Goal: Understand process/instructions

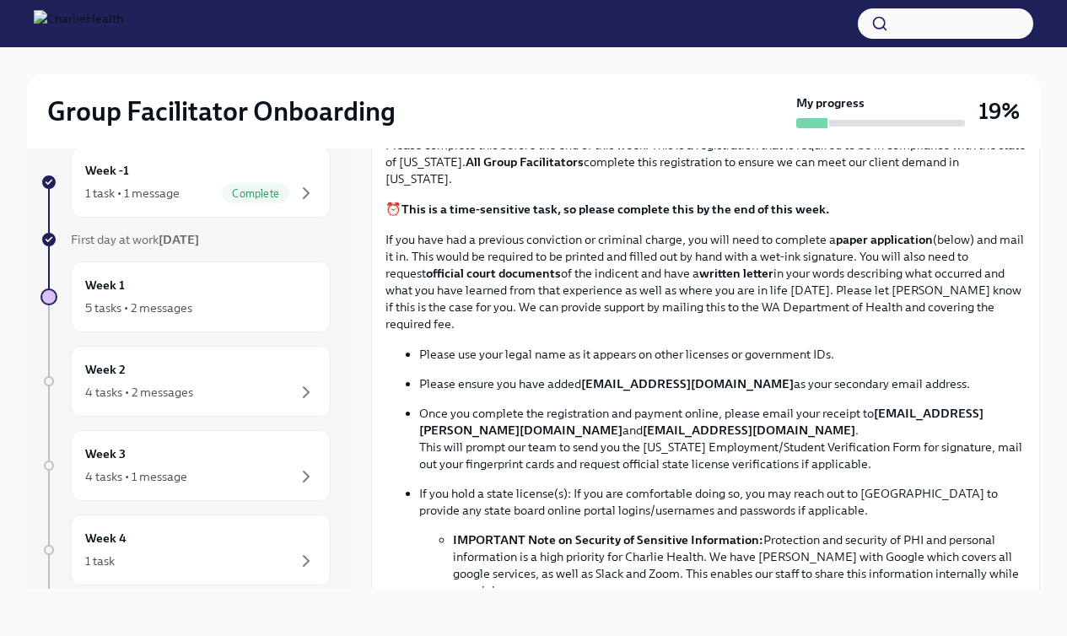
scroll to position [741, 0]
drag, startPoint x: 452, startPoint y: 411, endPoint x: 502, endPoint y: 411, distance: 49.8
click at [502, 411] on strong "[EMAIL_ADDRESS][PERSON_NAME][DOMAIN_NAME]" at bounding box center [701, 421] width 564 height 32
click at [389, 416] on ul "Please use your legal name as it appears on other licenses or government IDs. P…" at bounding box center [706, 471] width 640 height 253
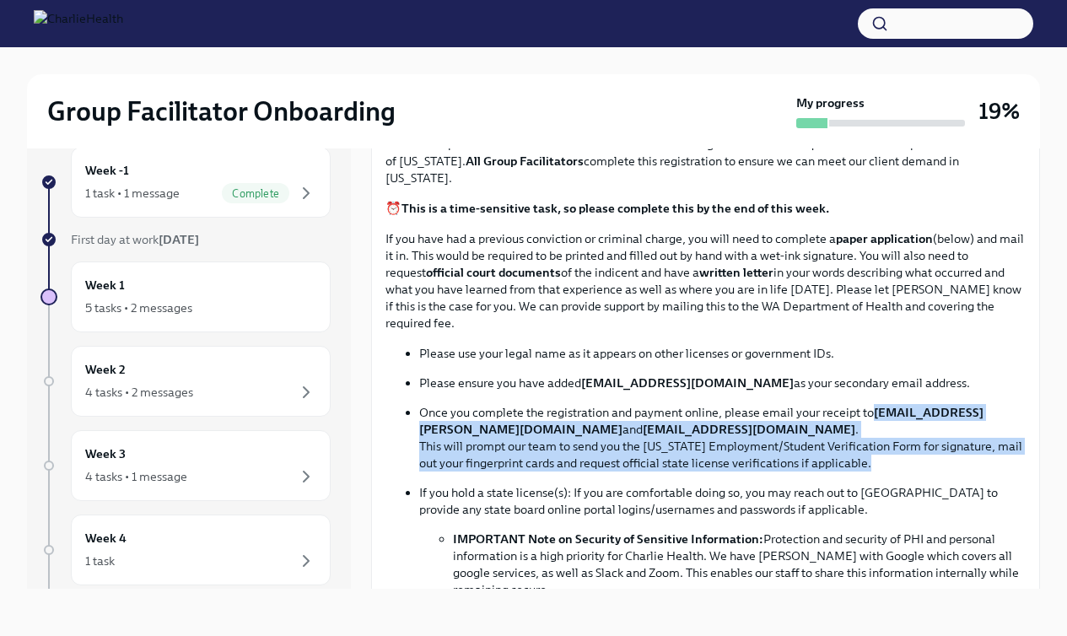
drag, startPoint x: 417, startPoint y: 405, endPoint x: 884, endPoint y: 444, distance: 468.9
click at [771, 444] on ul "Please use your legal name as it appears on other licenses or government IDs. P…" at bounding box center [706, 471] width 640 height 253
copy p "[EMAIL_ADDRESS][PERSON_NAME][DOMAIN_NAME] and [EMAIL_ADDRESS][DOMAIN_NAME] . Th…"
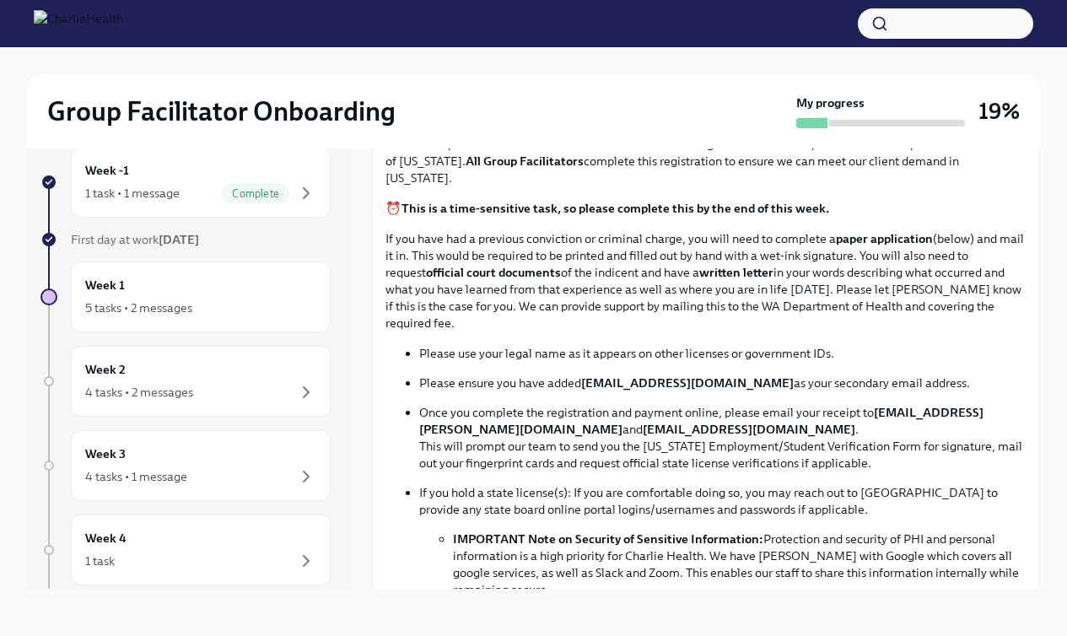
click at [771, 438] on p "Once you complete the registration and payment online, please email your receip…" at bounding box center [722, 437] width 607 height 67
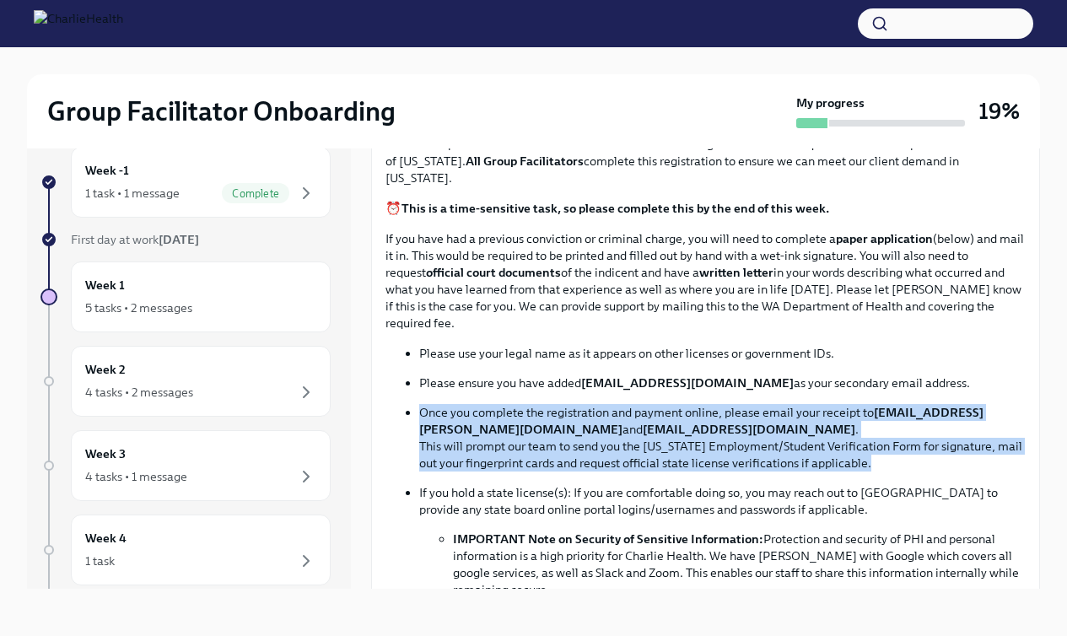
drag, startPoint x: 882, startPoint y: 438, endPoint x: 423, endPoint y: 393, distance: 461.1
click at [423, 404] on p "Once you complete the registration and payment online, please email your receip…" at bounding box center [722, 437] width 607 height 67
copy p "Once you complete the registration and payment online, please email your receip…"
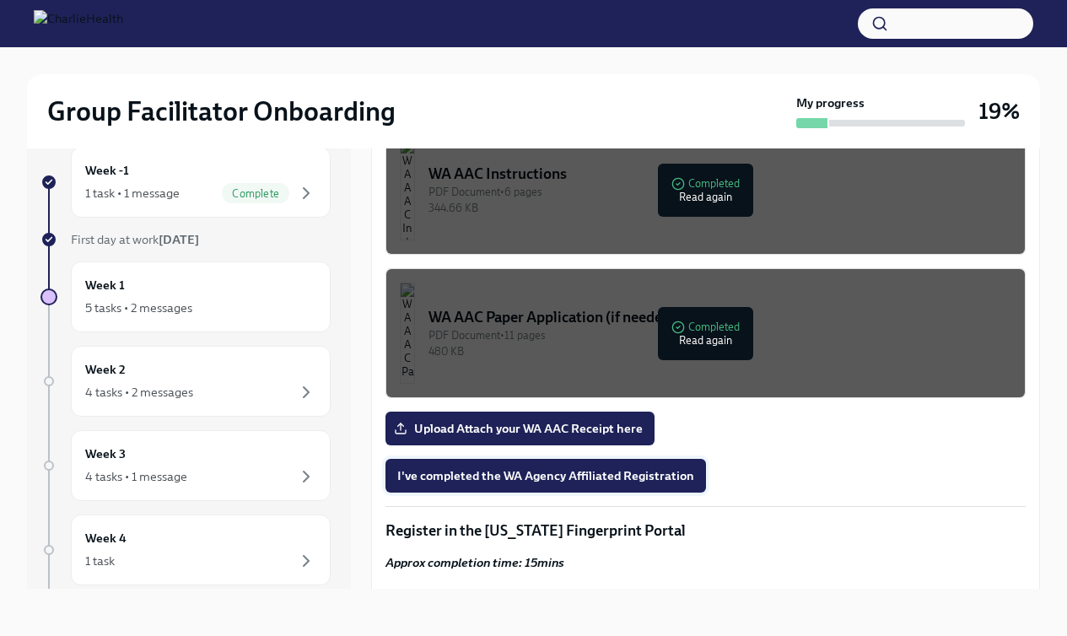
scroll to position [1325, 0]
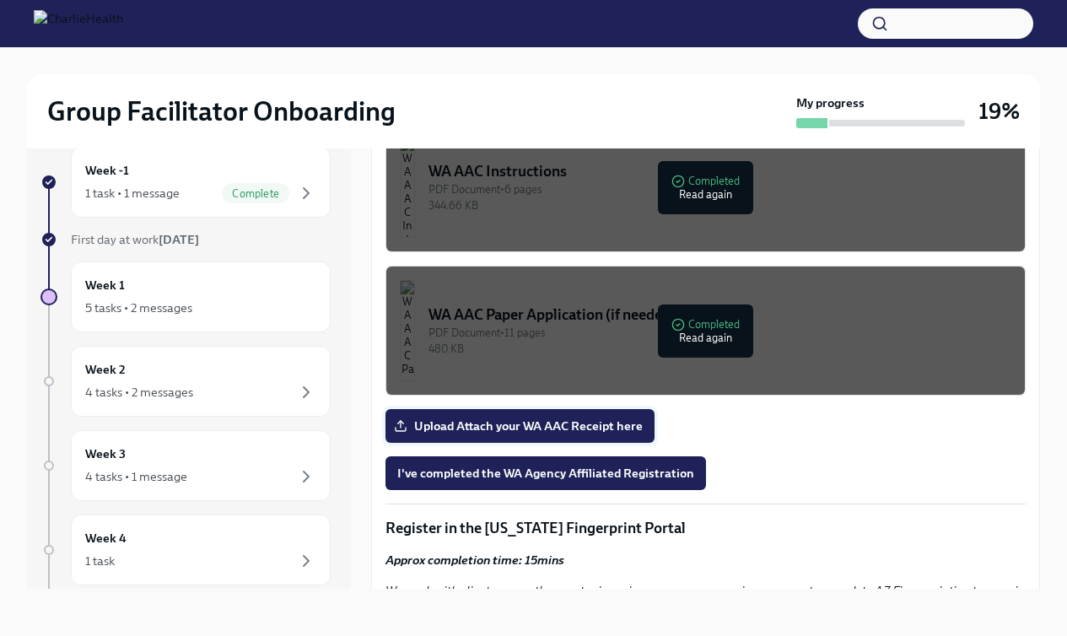
click at [535, 418] on span "Upload Attach your WA AAC Receipt here" at bounding box center [519, 426] width 245 height 17
click at [0, 0] on input "Upload Attach your WA AAC Receipt here" at bounding box center [0, 0] width 0 height 0
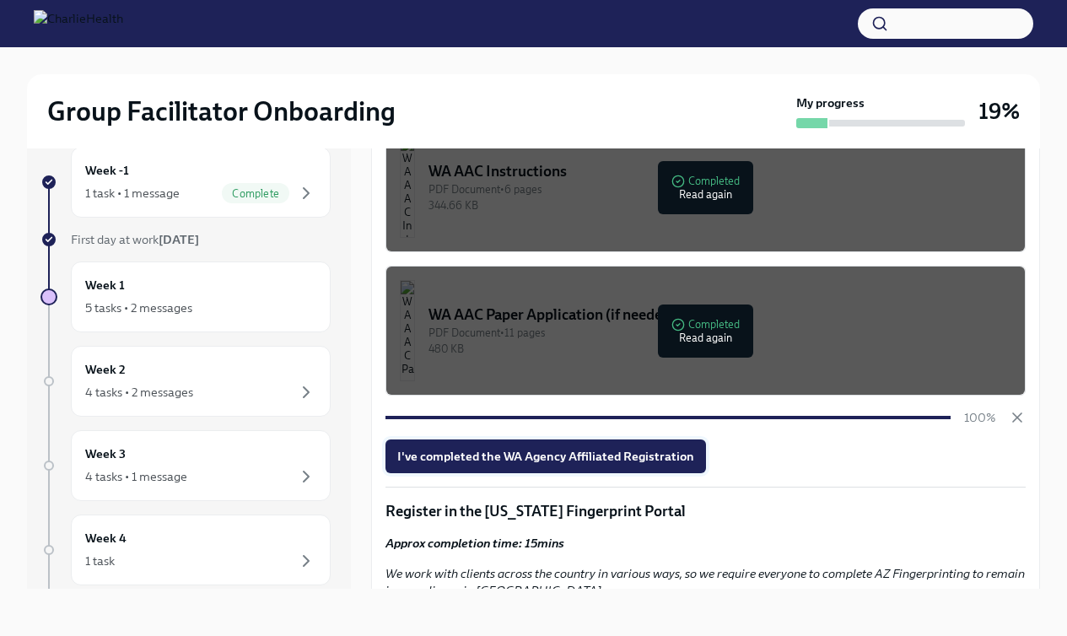
click at [661, 448] on span "I've completed the WA Agency Affiliated Registration" at bounding box center [545, 456] width 297 height 17
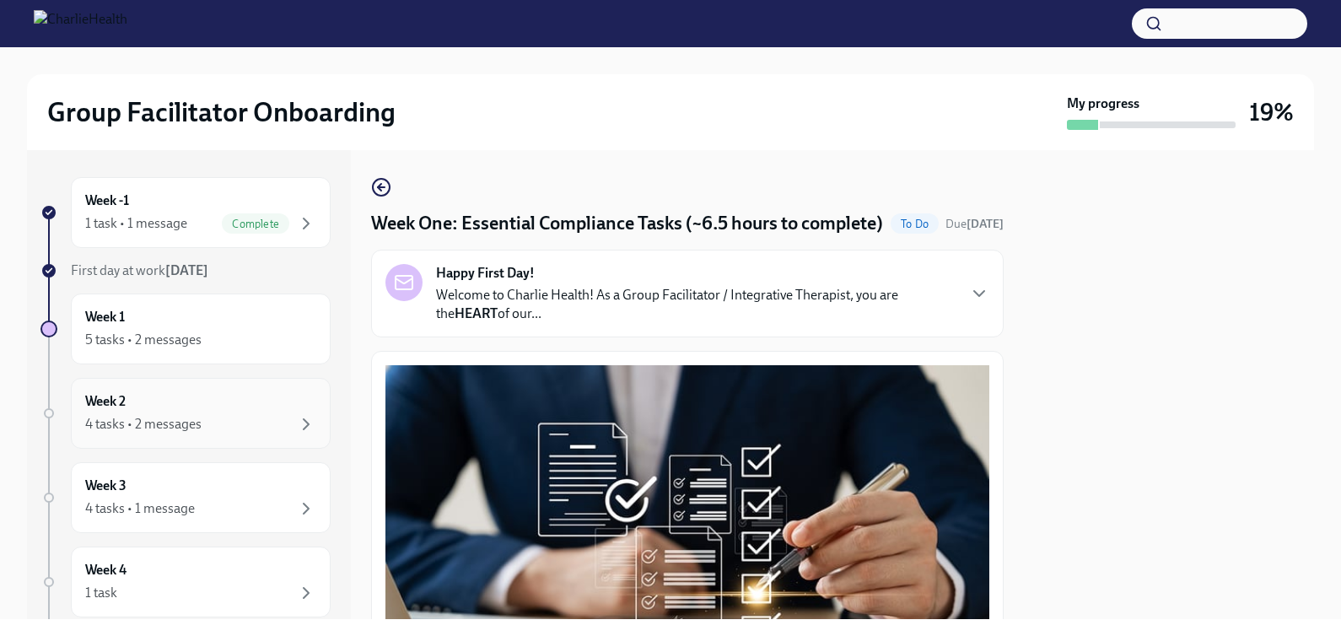
scroll to position [0, 0]
click at [326, 198] on div "Week -1 1 task • 1 message Complete" at bounding box center [201, 212] width 260 height 71
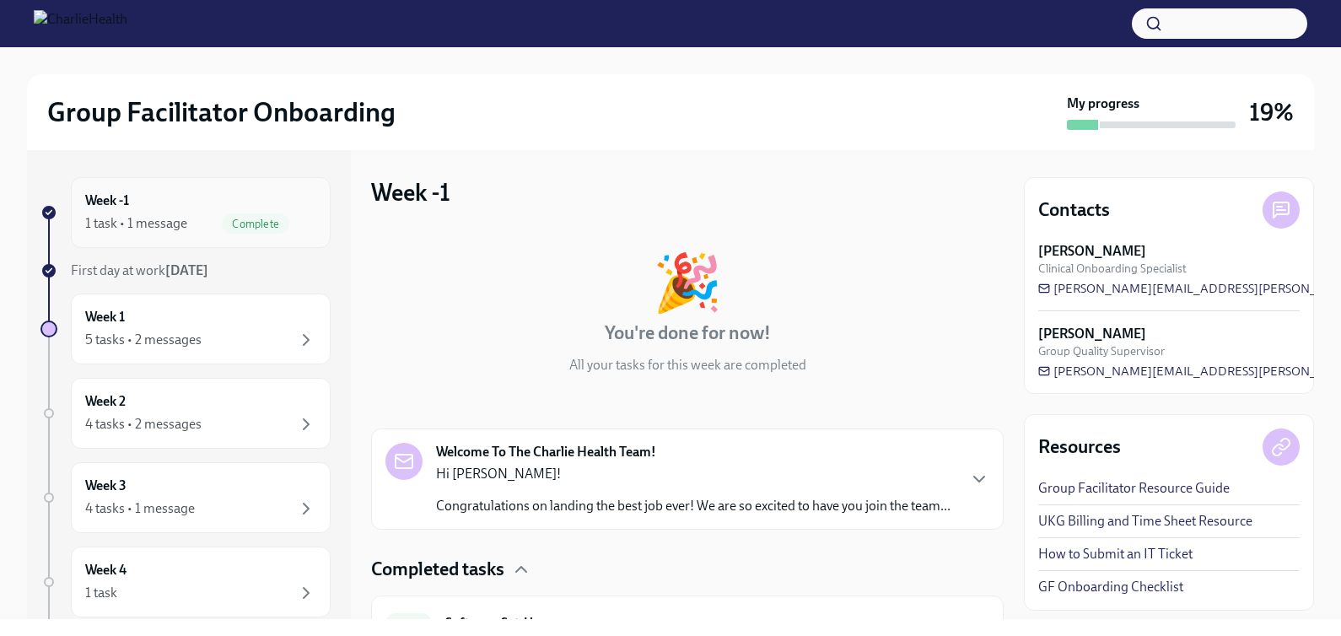
click at [291, 208] on div "Week -1 1 task • 1 message Complete" at bounding box center [200, 212] width 231 height 42
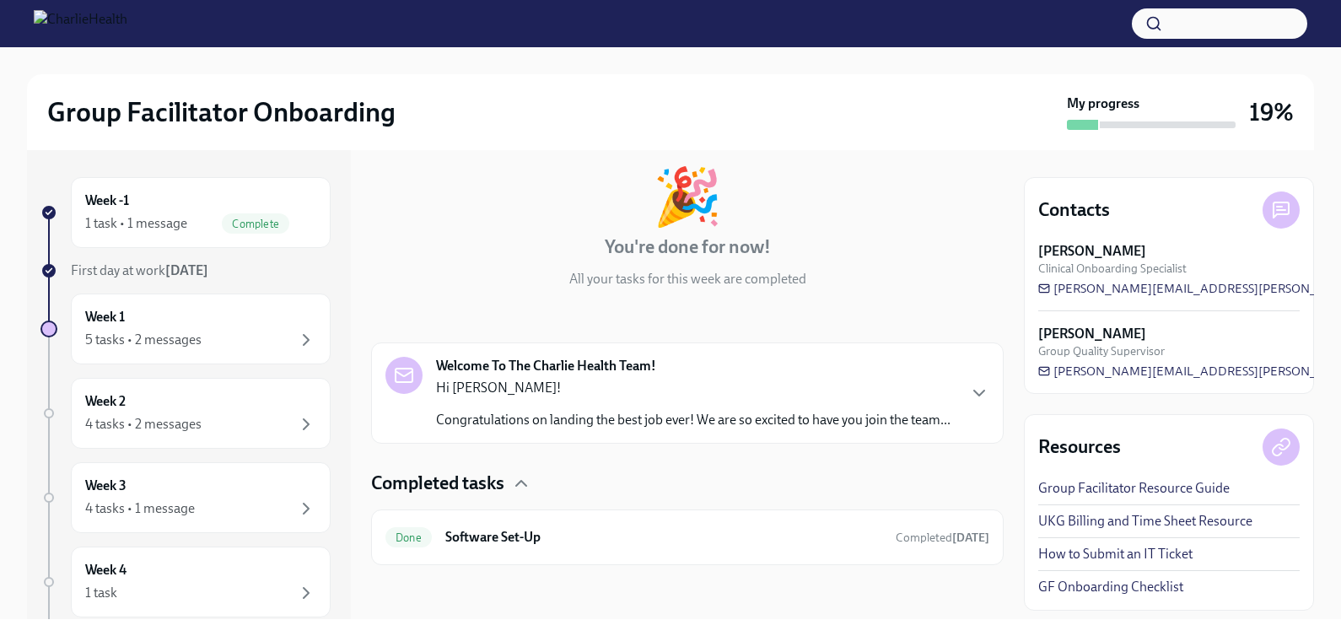
scroll to position [86, 0]
click at [553, 545] on h6 "Software Set-Up" at bounding box center [663, 537] width 437 height 19
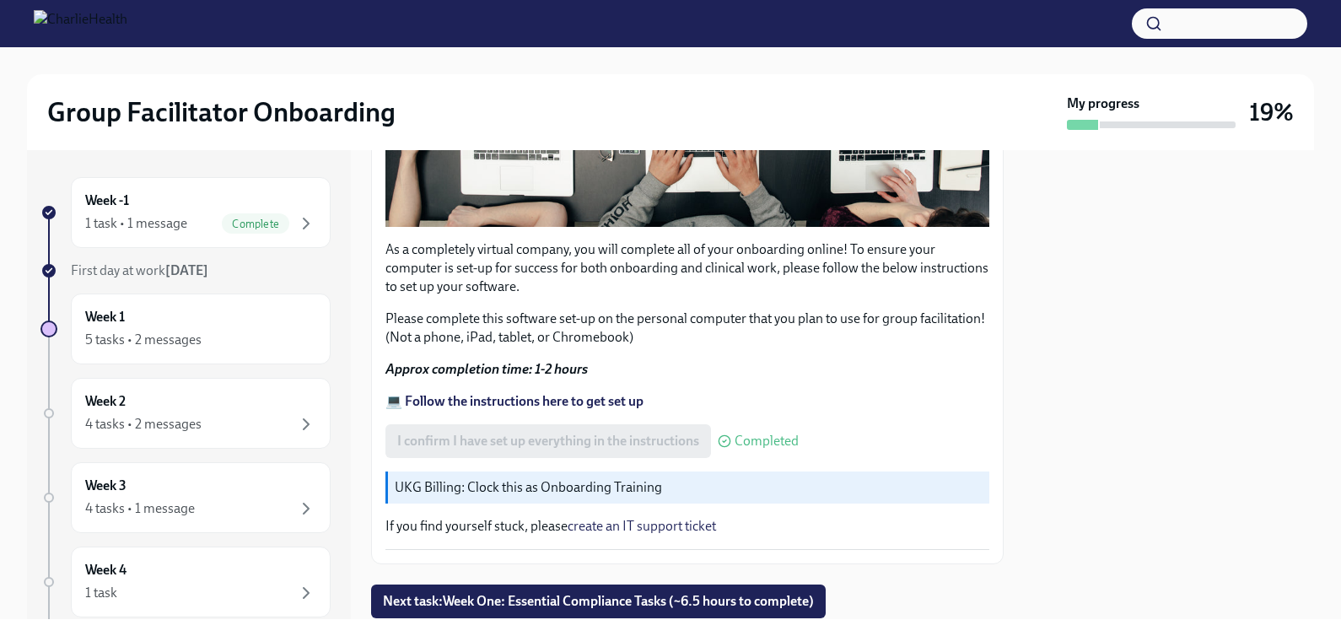
scroll to position [515, 0]
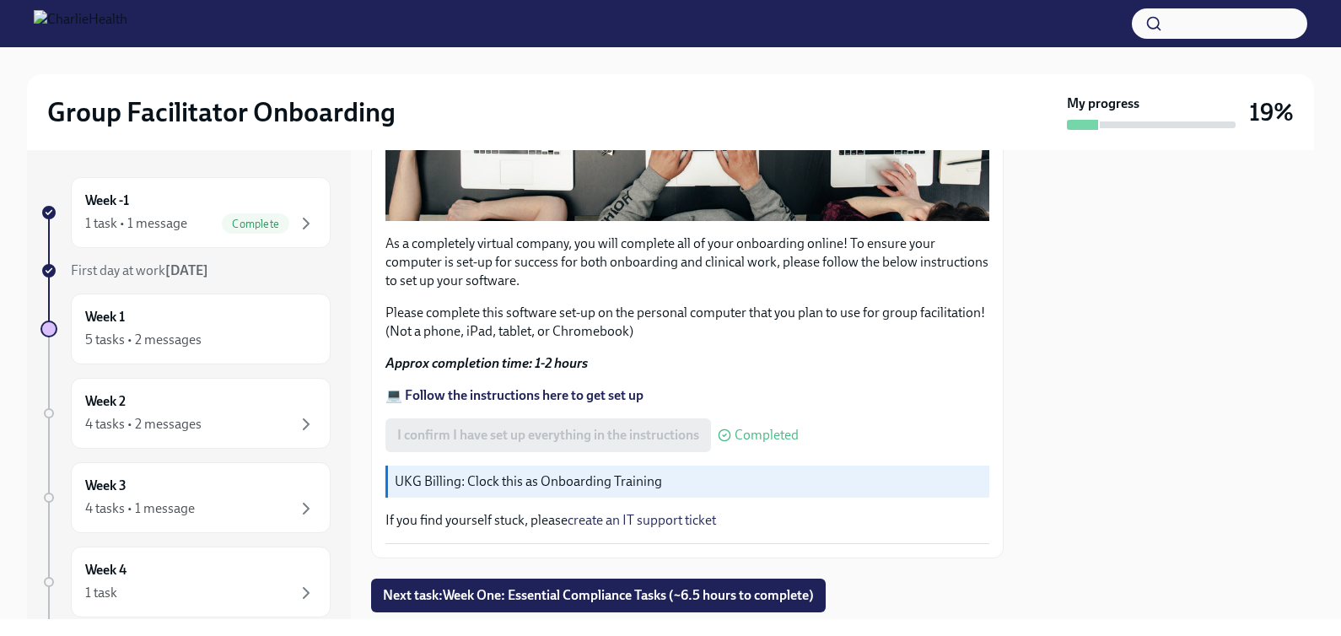
click at [544, 477] on p "UKG Billing: Clock this as Onboarding Training" at bounding box center [689, 481] width 588 height 19
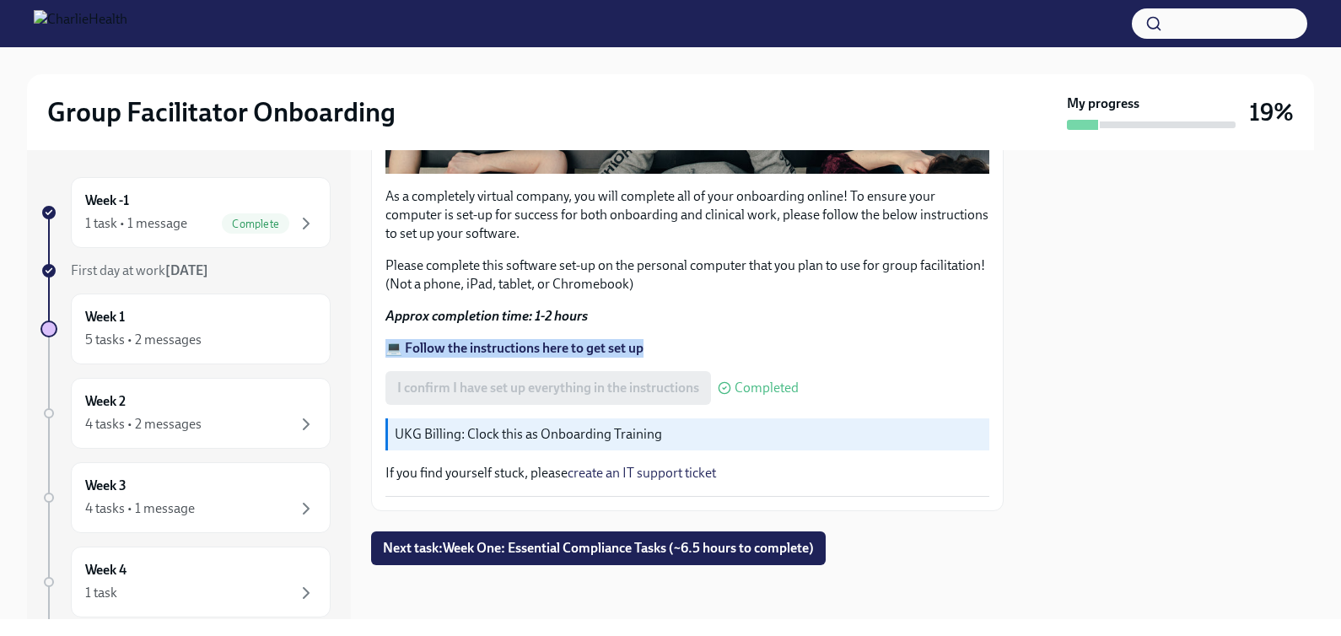
scroll to position [0, 0]
click at [224, 338] on div "5 tasks • 2 messages" at bounding box center [200, 340] width 231 height 20
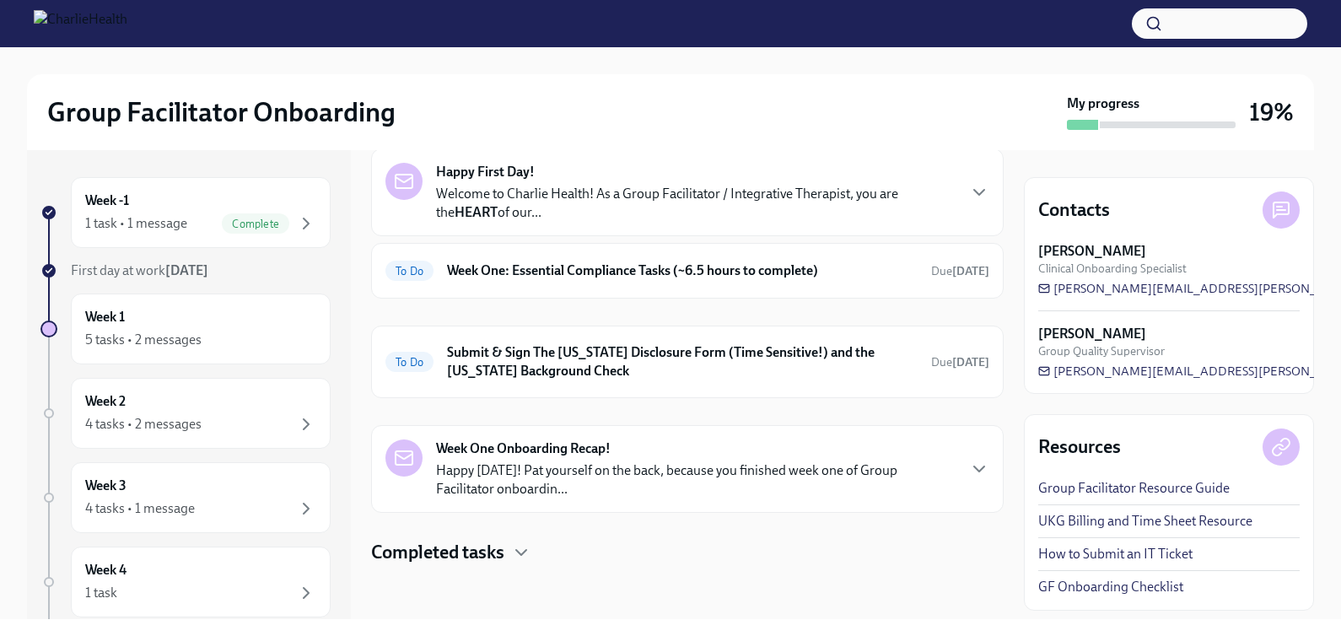
scroll to position [79, 0]
click at [474, 557] on h4 "Completed tasks" at bounding box center [437, 552] width 133 height 25
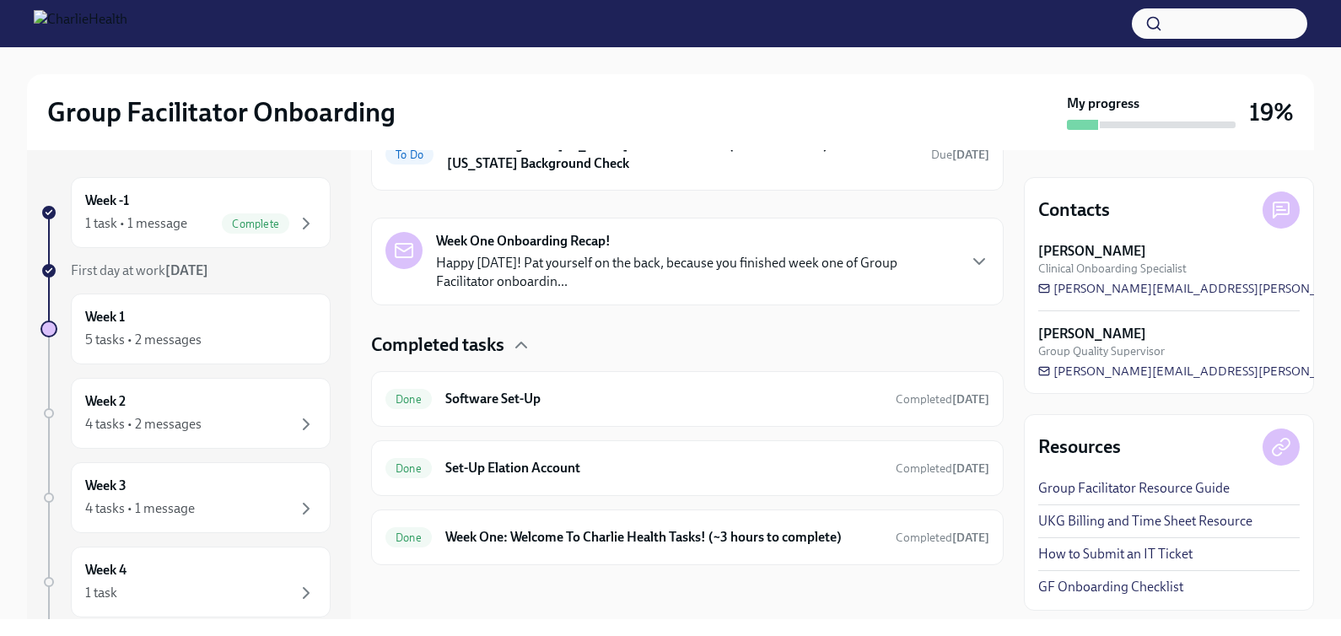
scroll to position [287, 0]
click at [478, 549] on div "Done Week One: Welcome To Charlie Health Tasks! (~3 hours to complete) Complete…" at bounding box center [688, 537] width 604 height 27
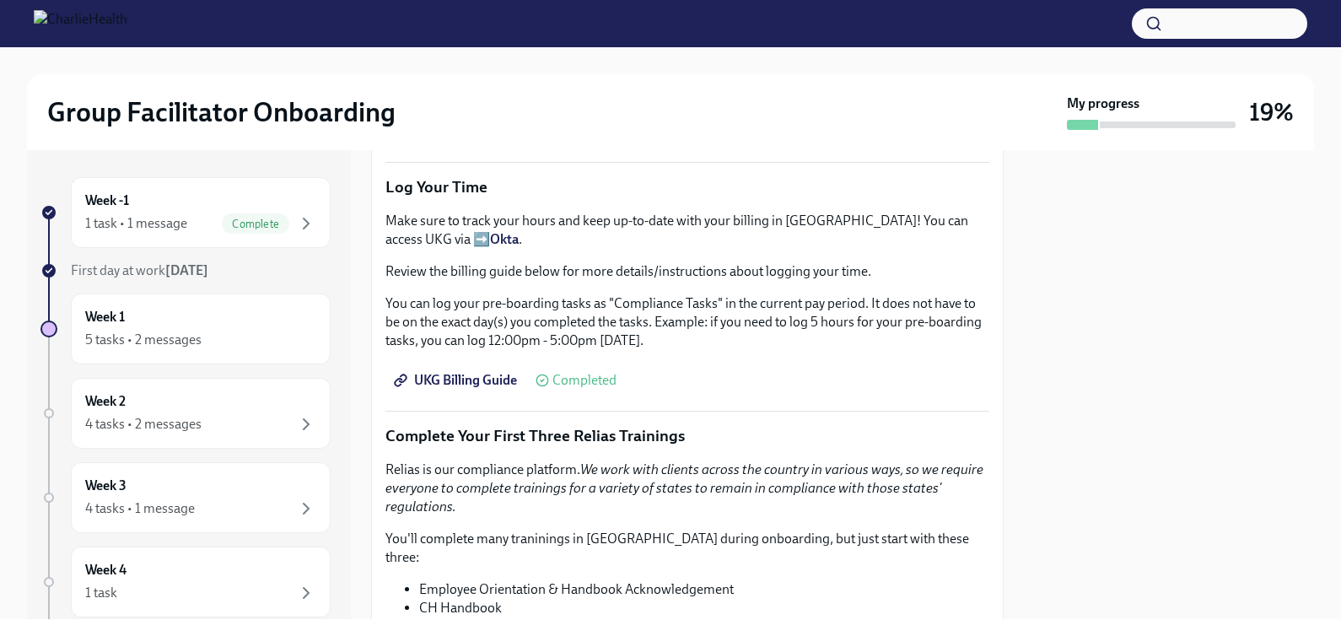
scroll to position [1751, 0]
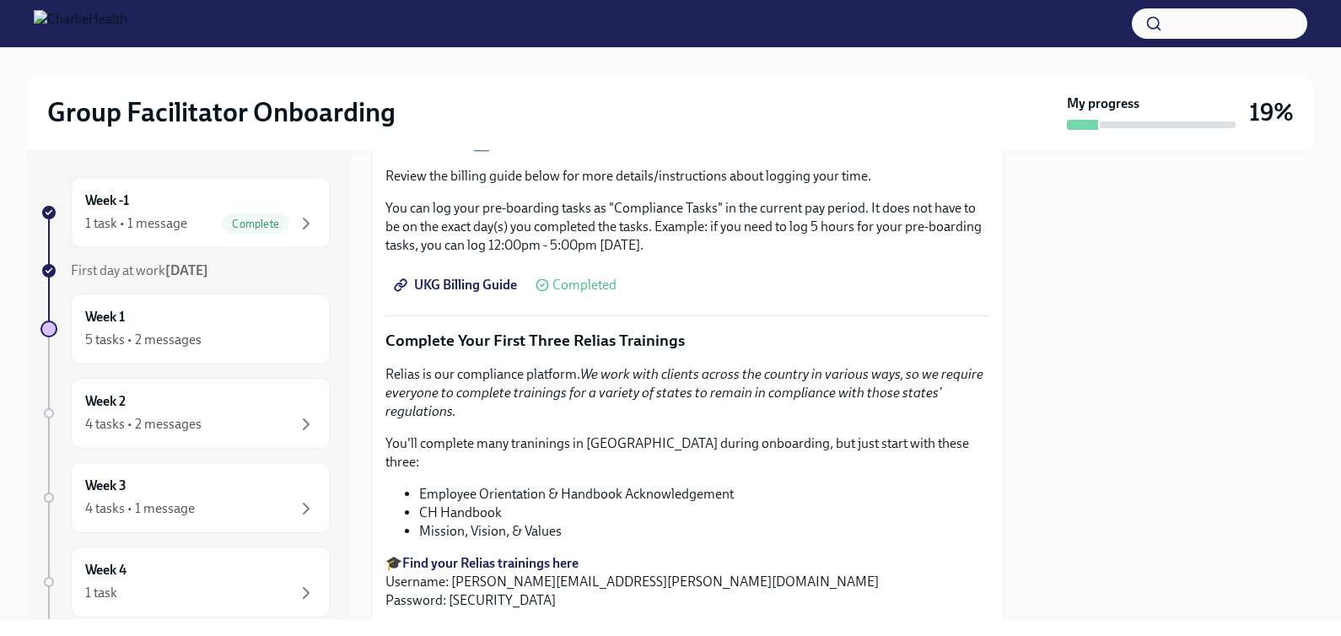
click at [429, 286] on span "UKG Billing Guide" at bounding box center [457, 285] width 120 height 17
click at [230, 418] on div "4 tasks • 2 messages" at bounding box center [200, 424] width 231 height 20
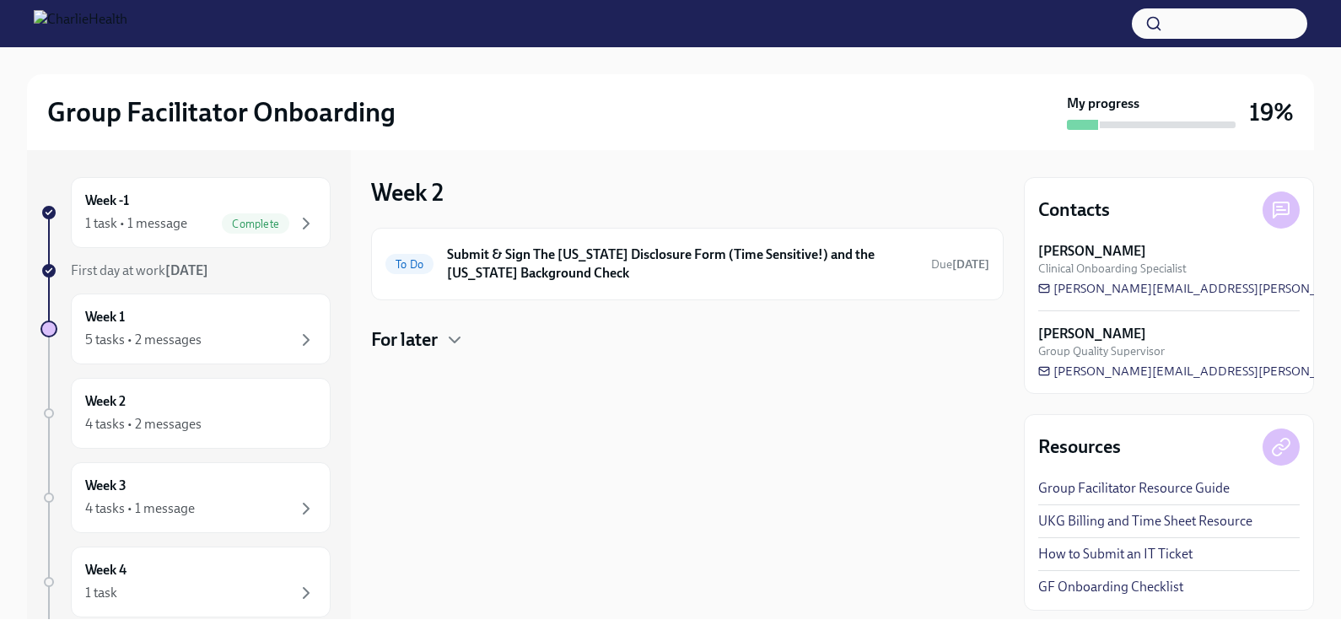
click at [415, 355] on div at bounding box center [687, 380] width 633 height 54
click at [424, 343] on h4 "For later" at bounding box center [404, 339] width 67 height 25
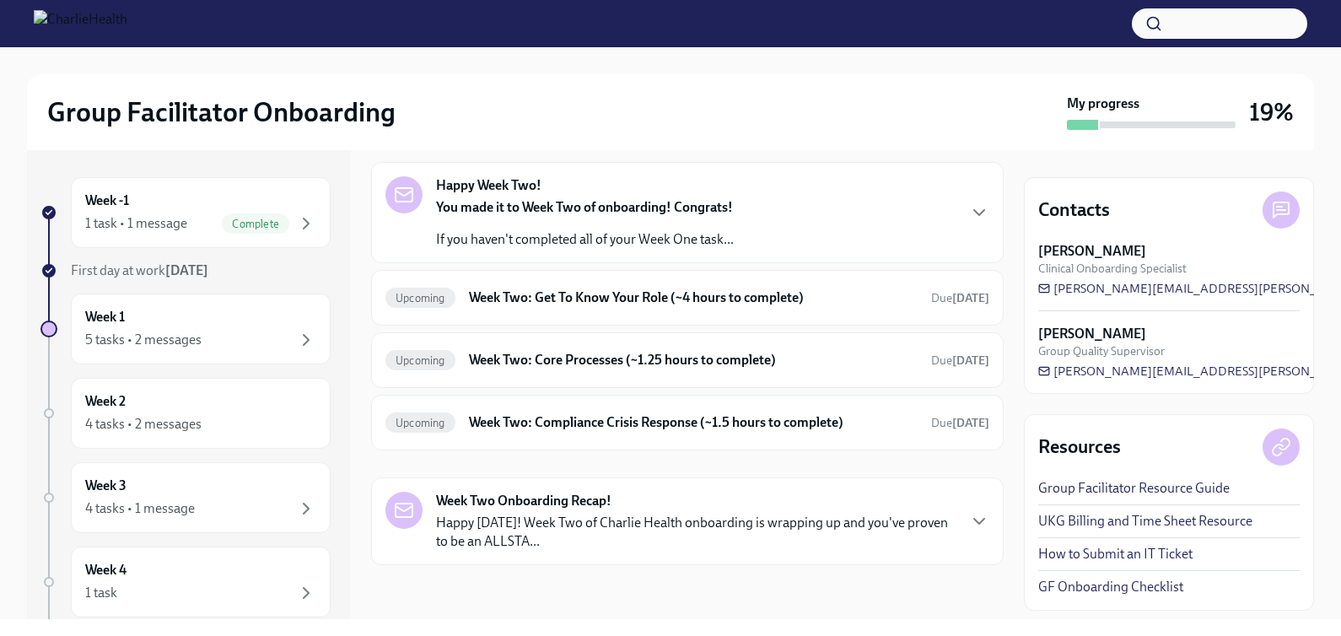
scroll to position [204, 0]
click at [177, 495] on div "Week 3 4 tasks • 1 message" at bounding box center [200, 498] width 231 height 42
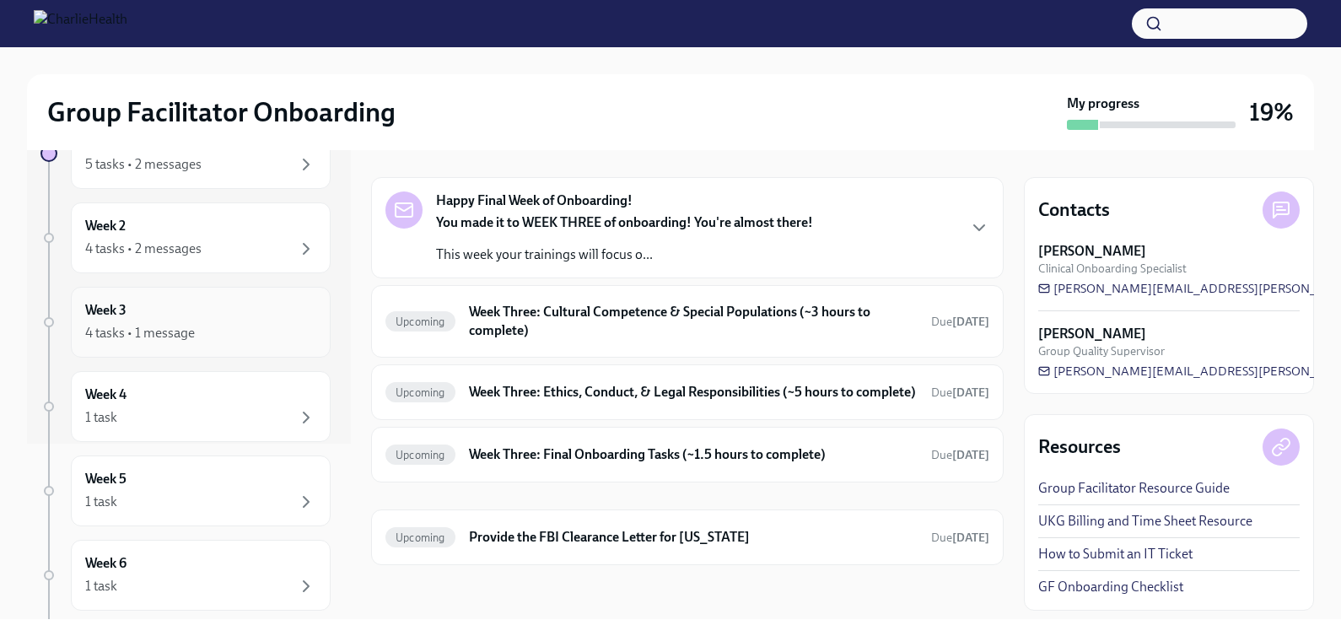
scroll to position [175, 0]
click at [194, 393] on div "Week 4 1 task" at bounding box center [200, 407] width 231 height 42
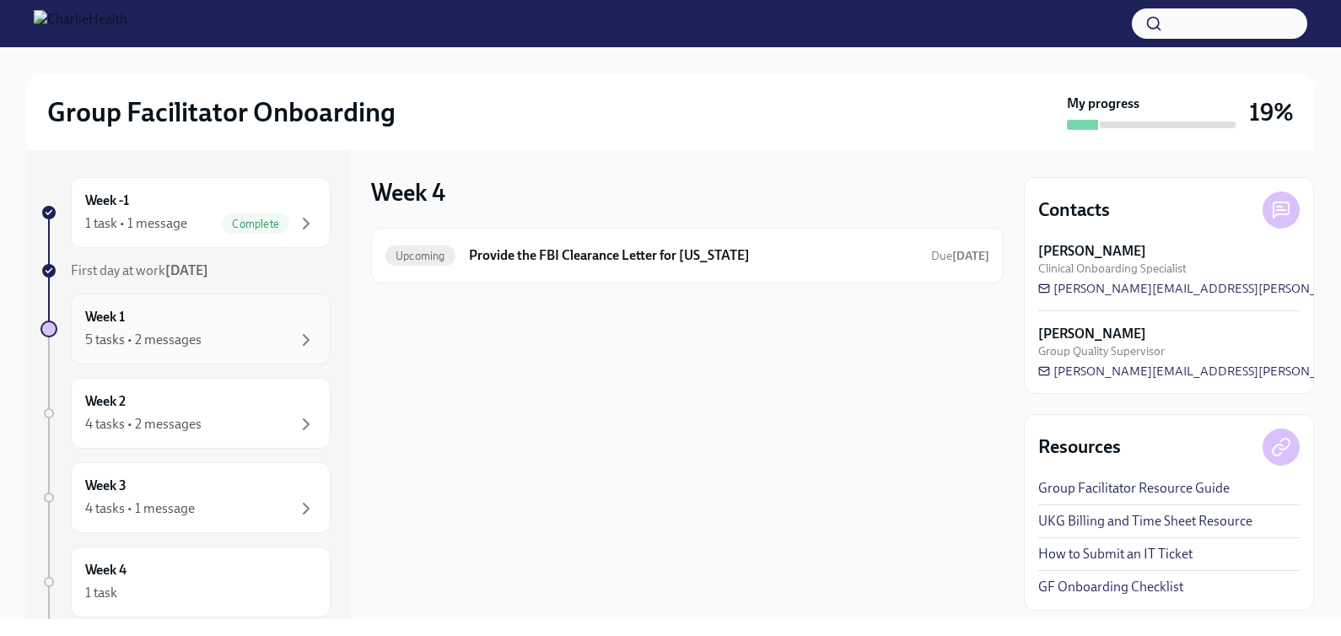
click at [164, 333] on div "5 tasks • 2 messages" at bounding box center [143, 340] width 116 height 19
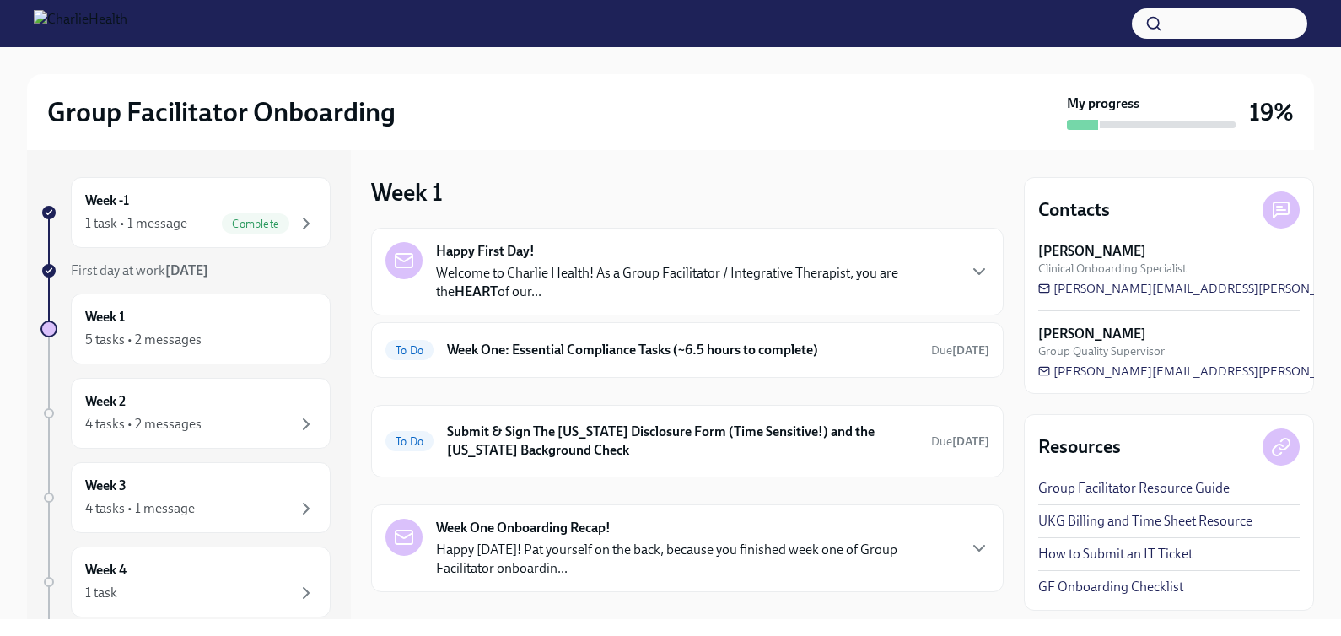
click at [738, 262] on div "Happy First Day! Welcome to Charlie Health! As a Group Facilitator / Integrativ…" at bounding box center [696, 271] width 520 height 59
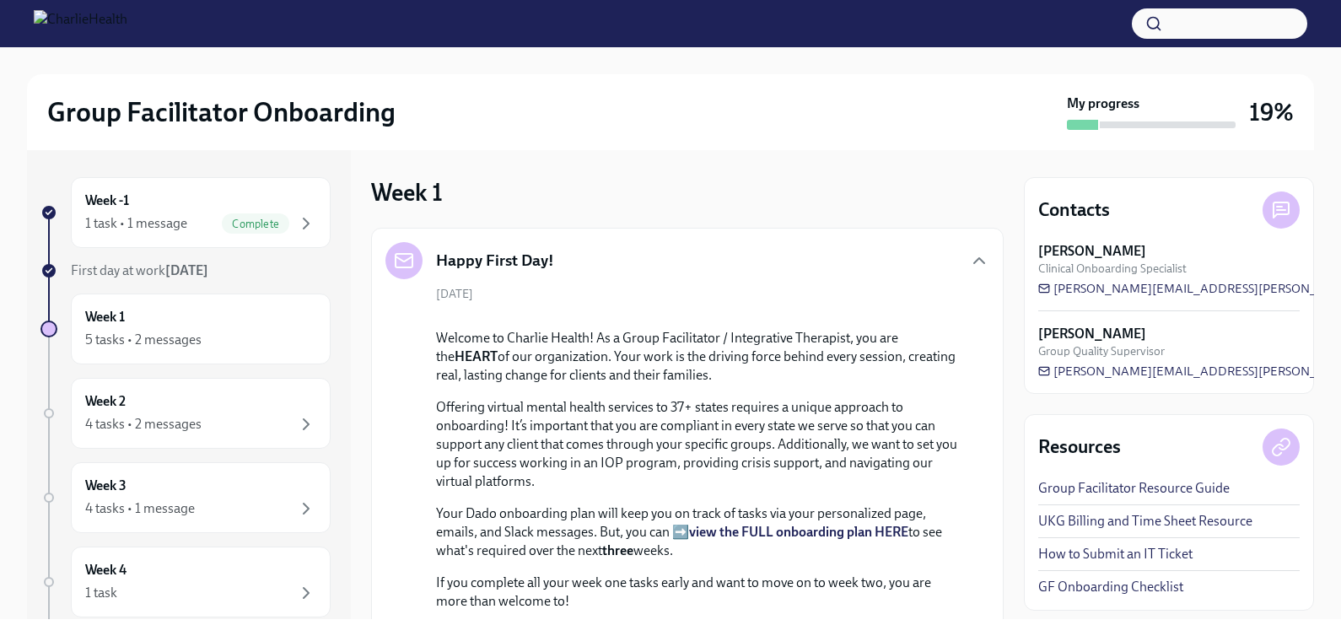
click at [734, 271] on div "Happy First Day!" at bounding box center [688, 260] width 604 height 37
click at [771, 258] on icon "button" at bounding box center [979, 260] width 10 height 5
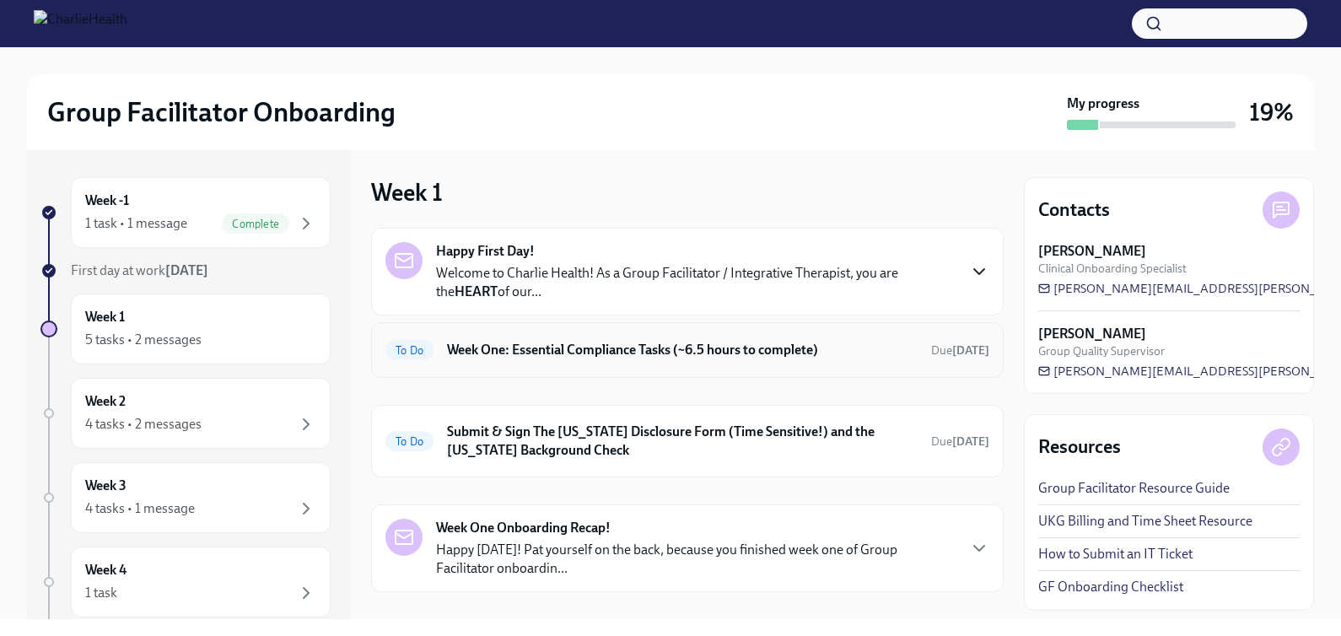
click at [771, 357] on h6 "Week One: Essential Compliance Tasks (~6.5 hours to complete)" at bounding box center [682, 350] width 471 height 19
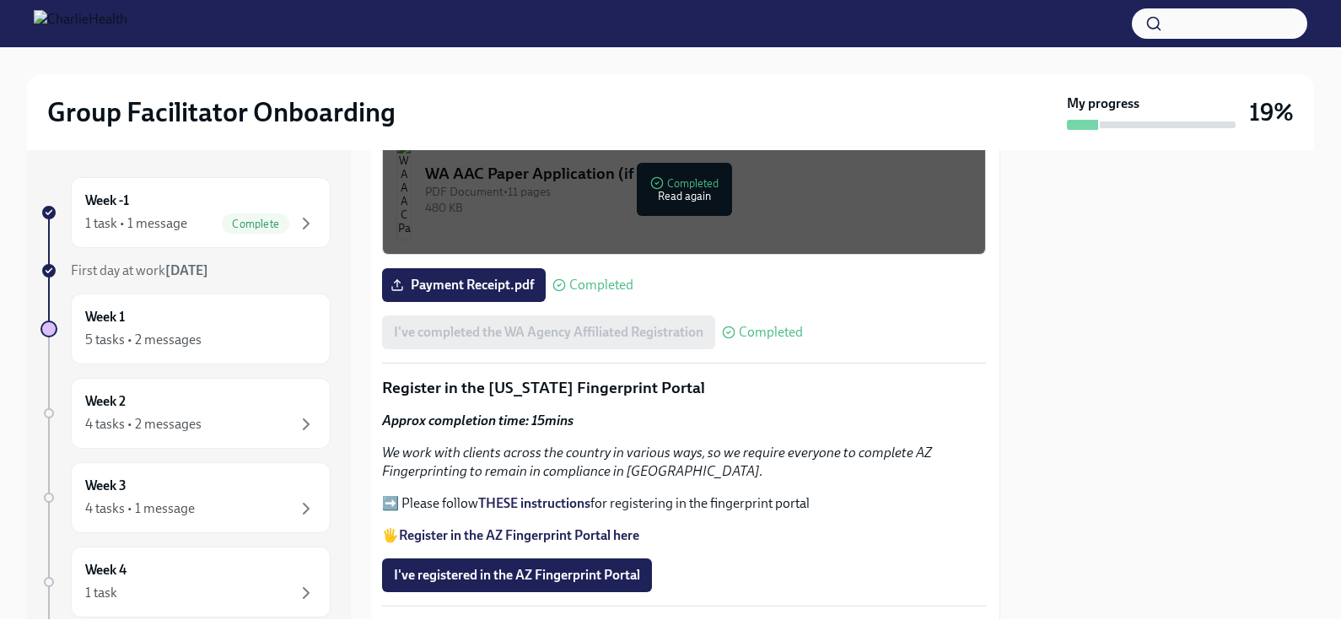
scroll to position [1651, 3]
